Goal: Task Accomplishment & Management: Manage account settings

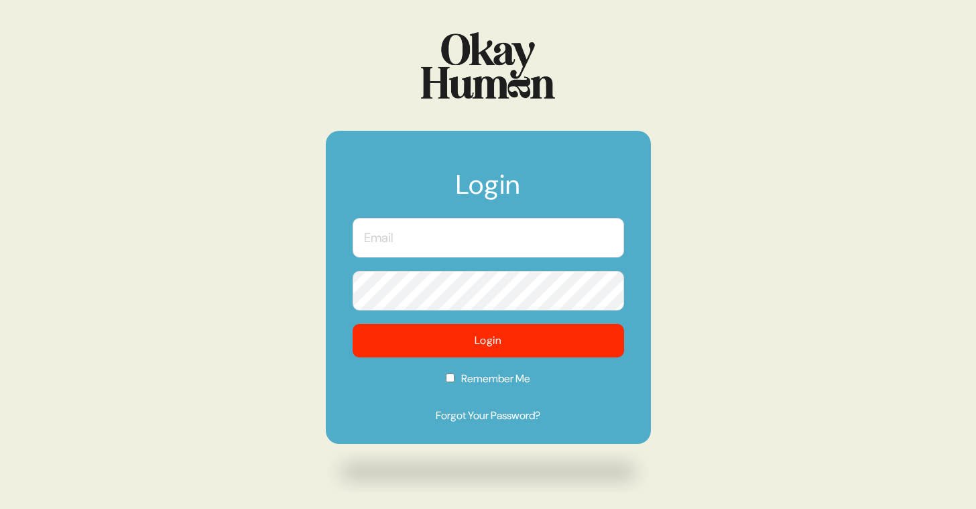
click at [395, 235] on input "text" at bounding box center [489, 238] width 272 height 40
type input "[PERSON_NAME][EMAIL_ADDRESS][DOMAIN_NAME]"
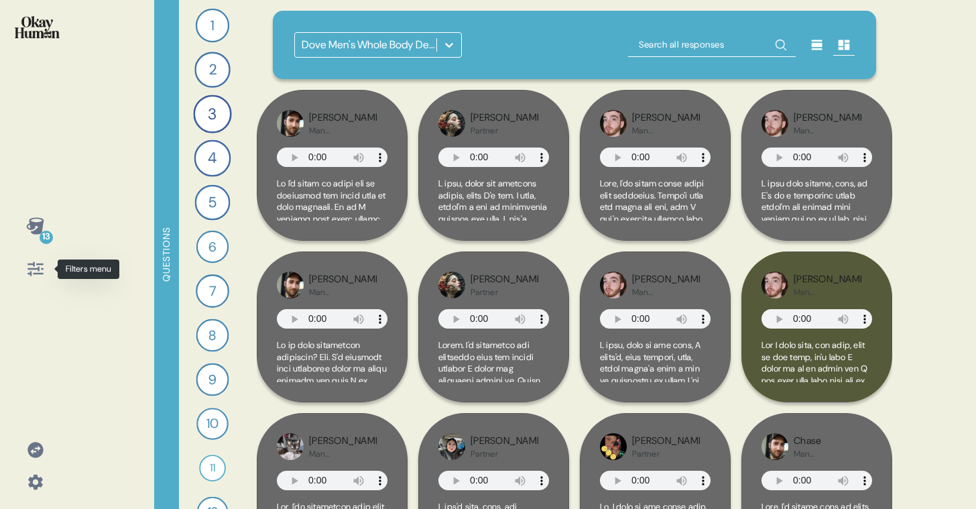
click at [38, 262] on icon at bounding box center [35, 269] width 19 height 19
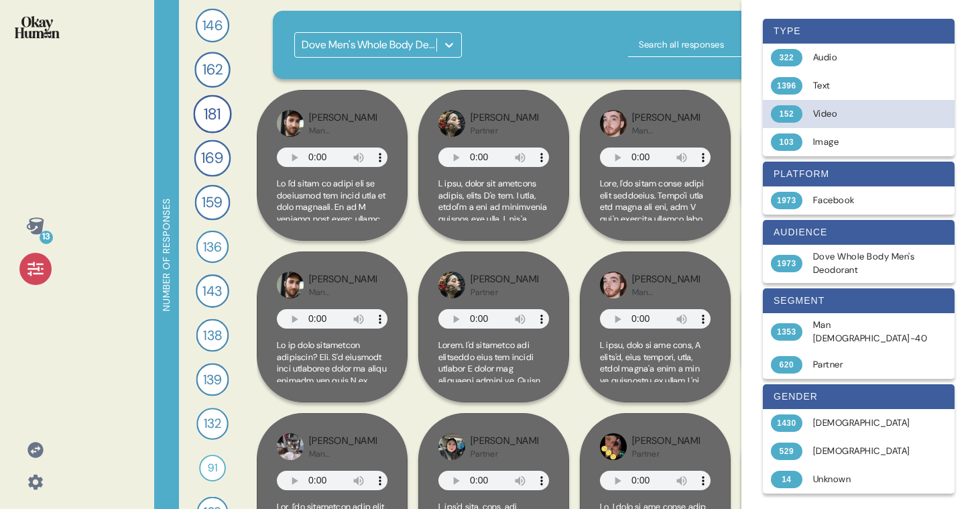
click at [823, 111] on div "Video" at bounding box center [866, 113] width 107 height 13
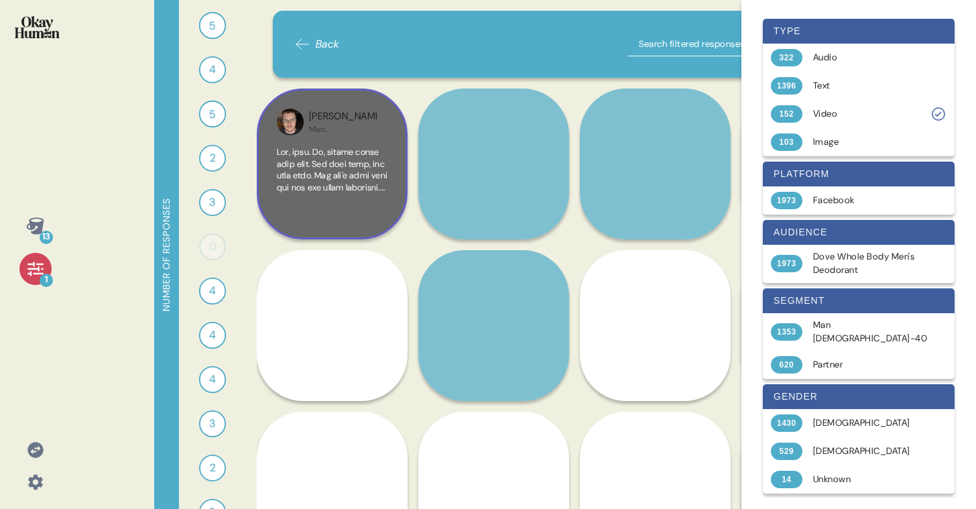
scroll to position [3, 0]
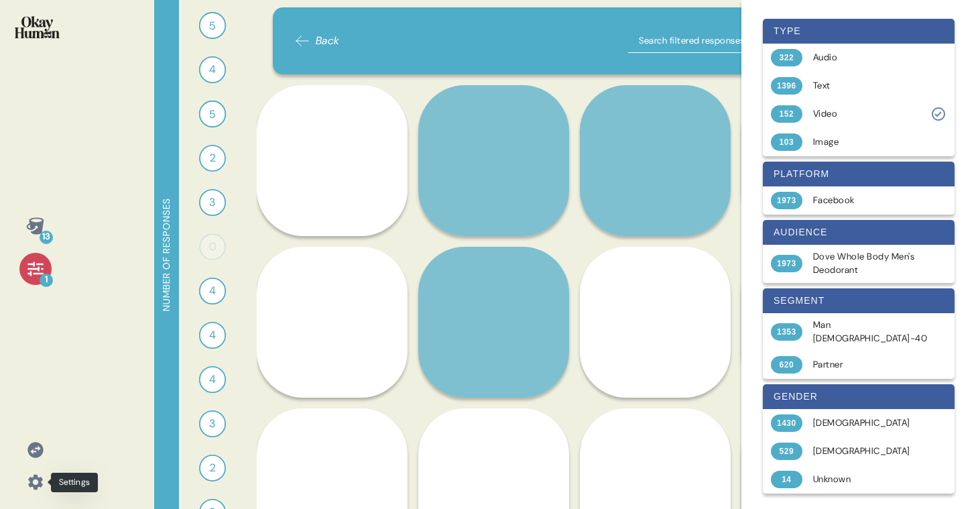
click at [42, 479] on icon at bounding box center [35, 482] width 19 height 19
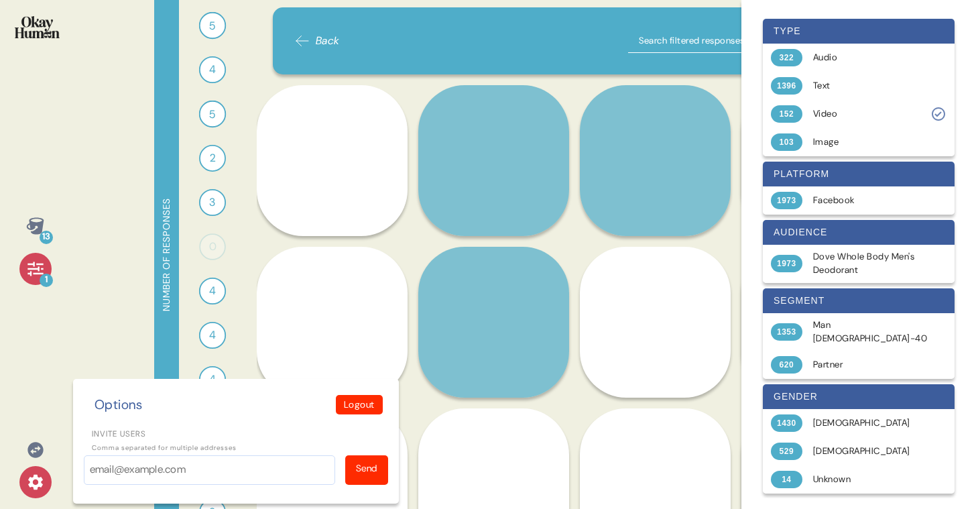
click at [353, 420] on div "Options Logout Invite users Comma separated for multiple addresses Send" at bounding box center [236, 441] width 304 height 93
click at [355, 406] on p "Logout" at bounding box center [359, 405] width 31 height 14
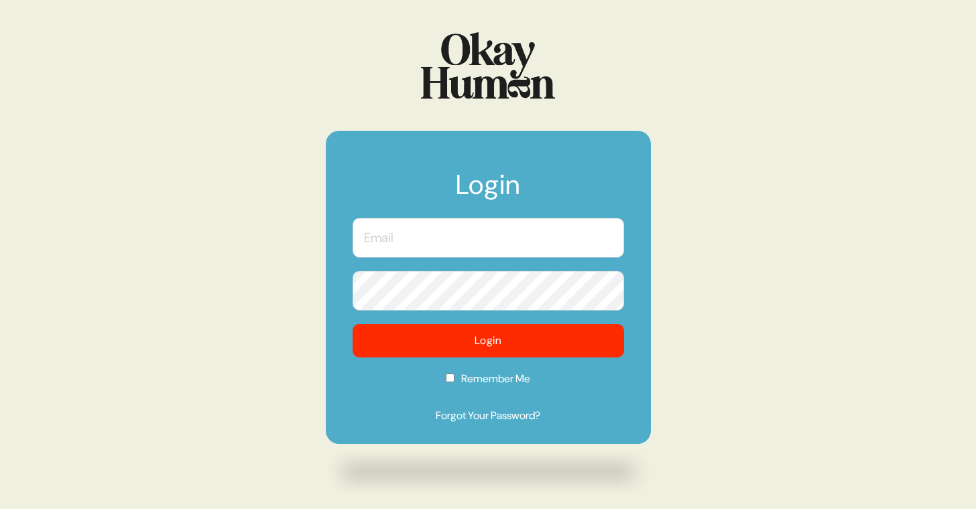
click at [424, 243] on input "text" at bounding box center [489, 238] width 272 height 40
type input "[PERSON_NAME][EMAIL_ADDRESS][DOMAIN_NAME]"
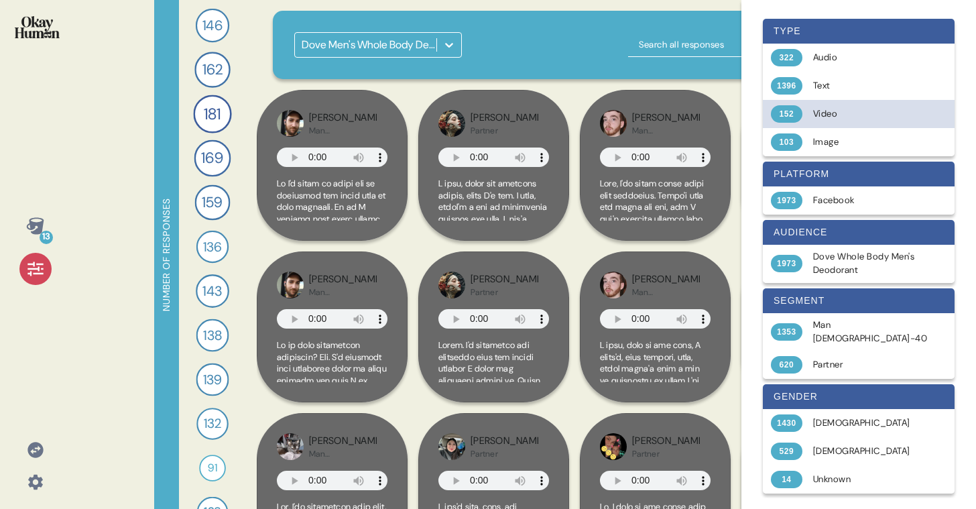
click at [824, 107] on div "Video" at bounding box center [866, 113] width 107 height 13
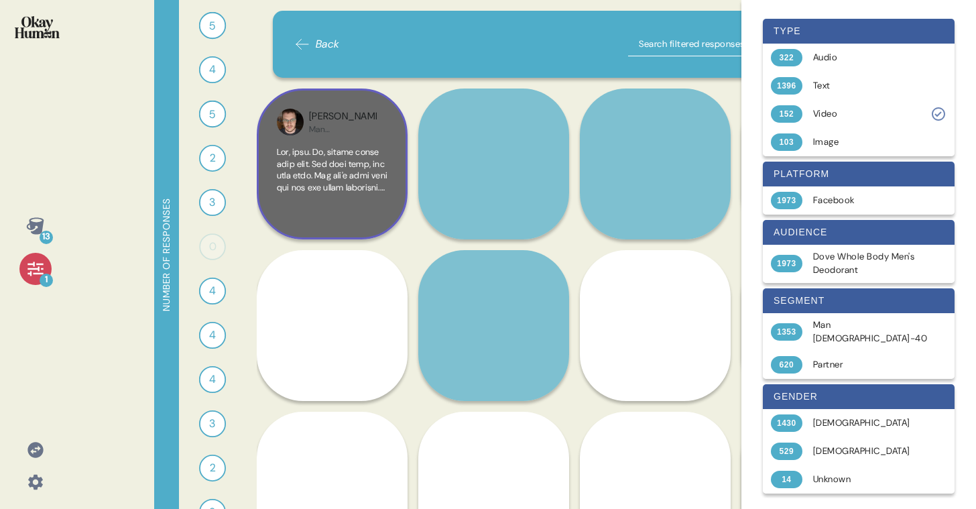
click at [310, 160] on span at bounding box center [332, 510] width 111 height 729
